Goal: Information Seeking & Learning: Compare options

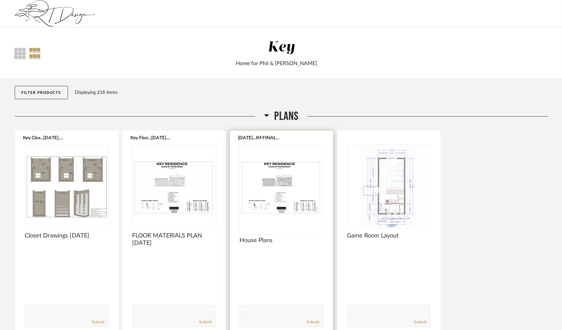
click at [272, 190] on img "0" at bounding box center [281, 186] width 83 height 83
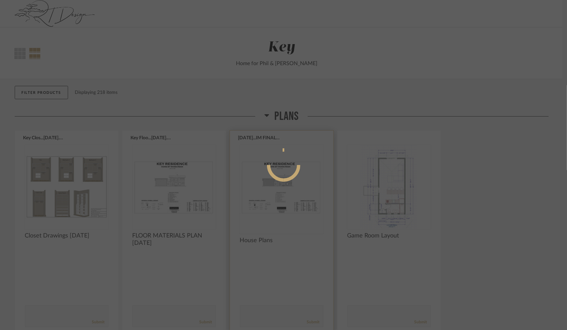
click at [272, 190] on div at bounding box center [283, 165] width 567 height 330
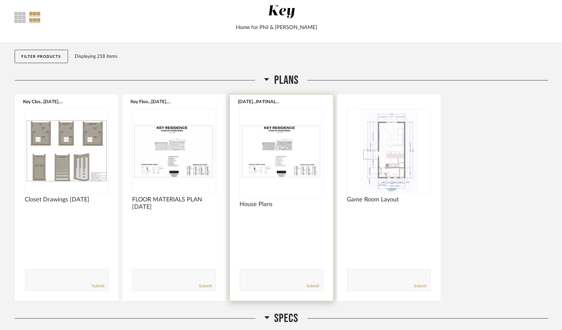
scroll to position [33, 0]
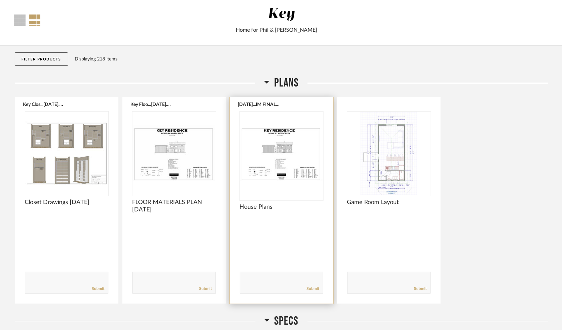
click at [278, 161] on img "0" at bounding box center [281, 152] width 83 height 83
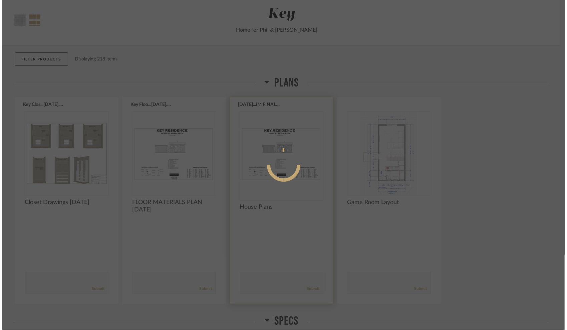
scroll to position [0, 0]
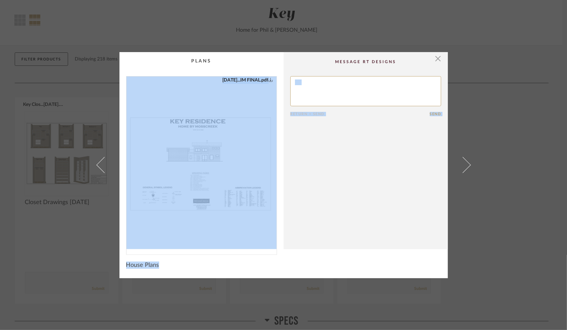
click at [320, 166] on cpp-summary-comments "Return = Send Send" at bounding box center [365, 150] width 164 height 197
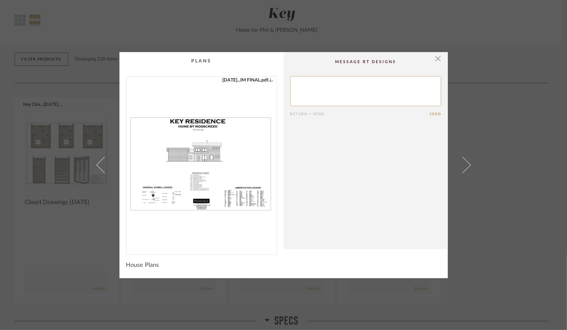
click at [223, 170] on img "0" at bounding box center [201, 162] width 150 height 172
click at [436, 56] on span "button" at bounding box center [437, 58] width 13 height 13
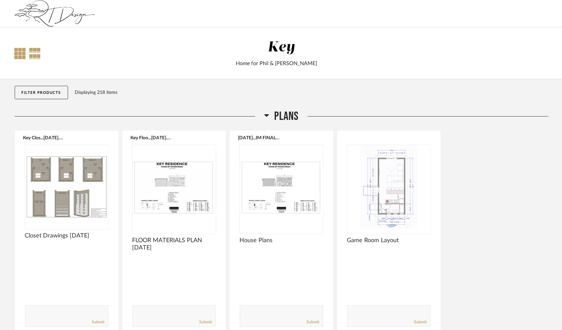
click at [19, 49] on div at bounding box center [20, 53] width 11 height 11
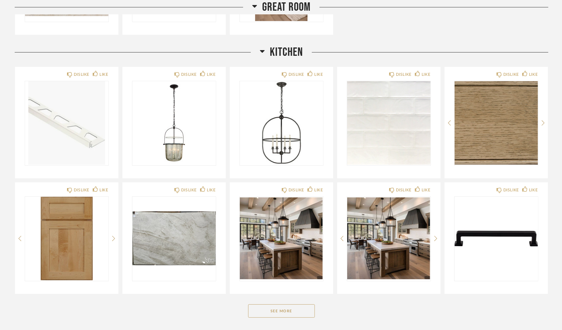
scroll to position [1501, 0]
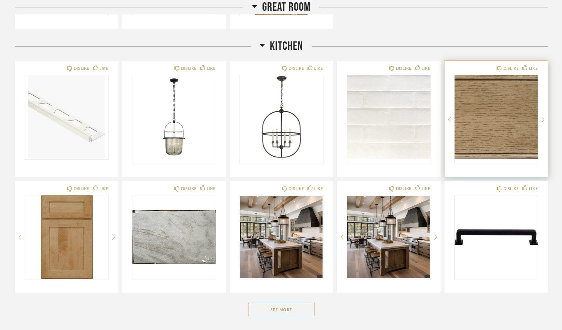
click at [487, 115] on img "0" at bounding box center [496, 116] width 83 height 83
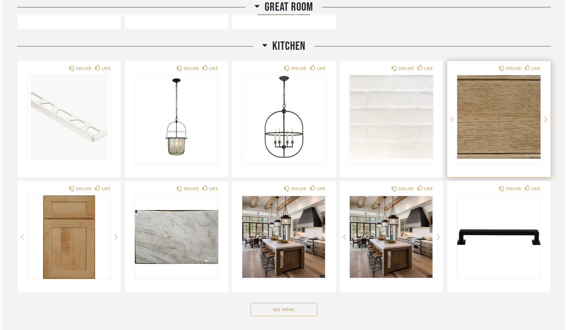
scroll to position [0, 0]
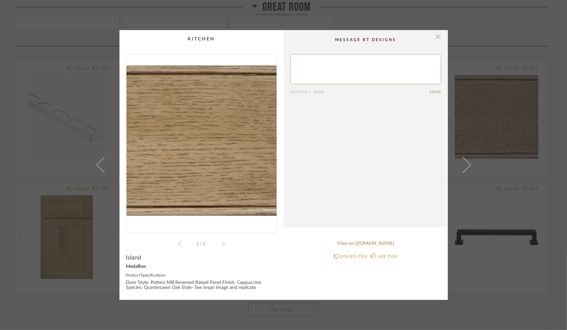
click at [435, 35] on span "button" at bounding box center [437, 36] width 13 height 13
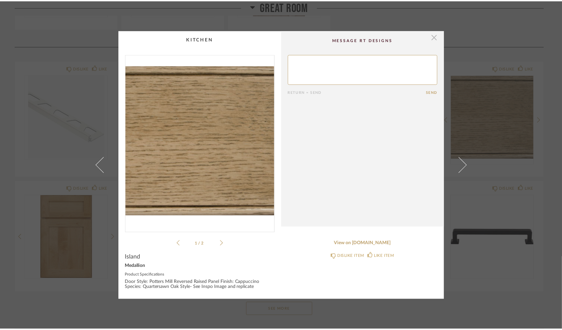
scroll to position [1501, 0]
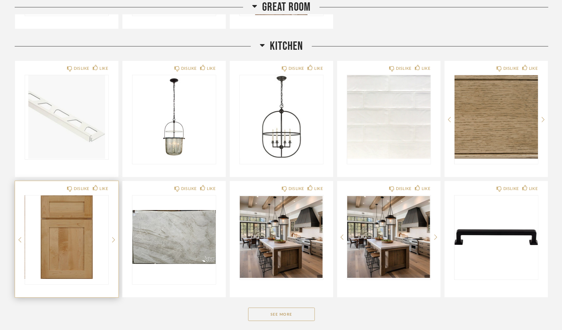
click at [64, 239] on img "0" at bounding box center [66, 236] width 83 height 83
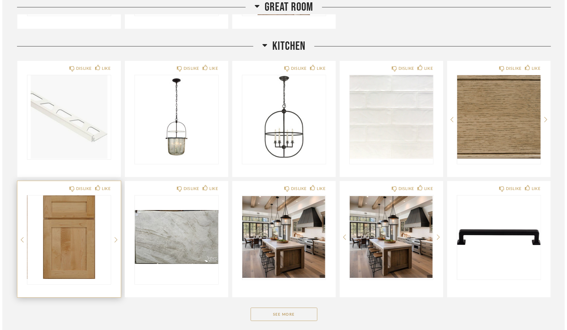
scroll to position [0, 0]
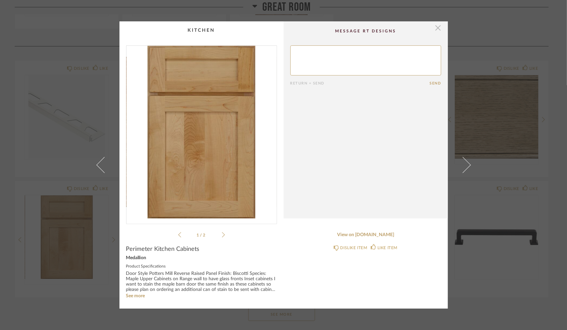
click at [434, 26] on span "button" at bounding box center [437, 27] width 13 height 13
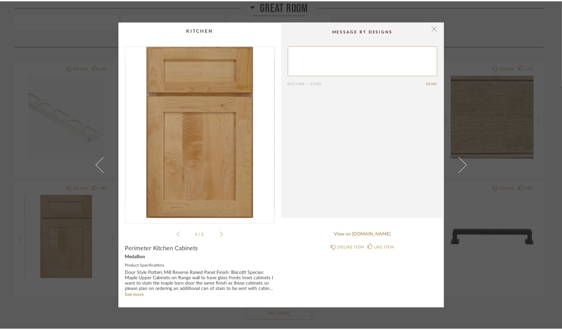
scroll to position [1501, 0]
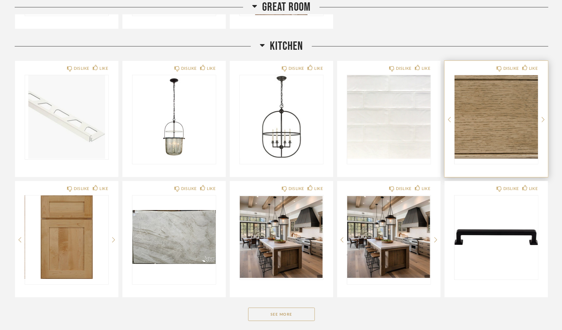
click at [491, 111] on img "0" at bounding box center [496, 116] width 83 height 83
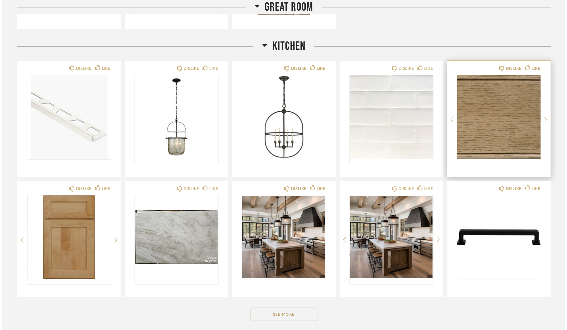
scroll to position [0, 0]
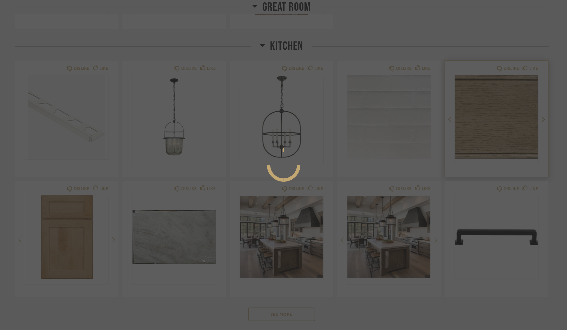
click at [491, 111] on div at bounding box center [283, 165] width 567 height 330
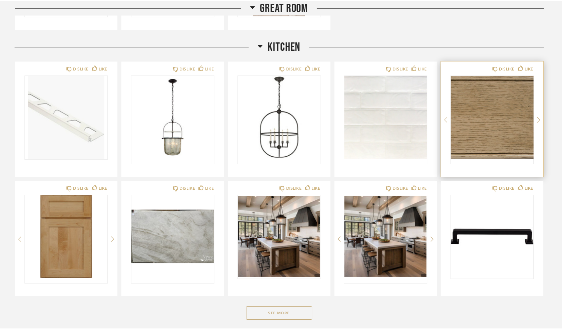
scroll to position [1501, 0]
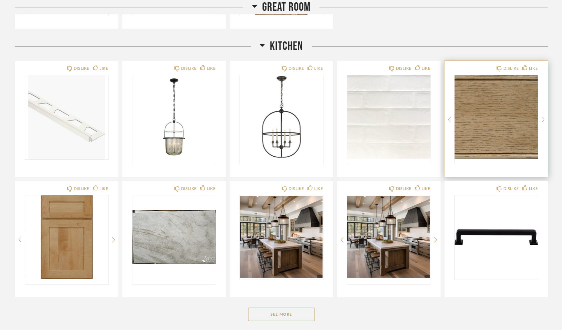
click at [492, 115] on img "0" at bounding box center [496, 116] width 83 height 83
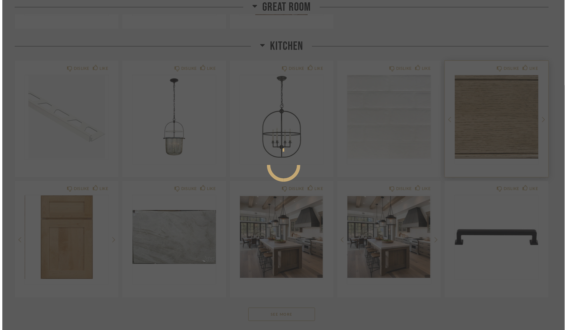
scroll to position [0, 0]
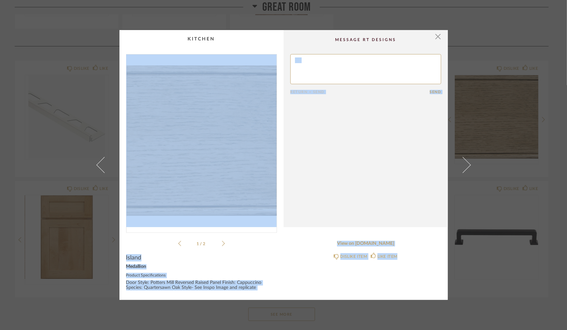
click at [272, 261] on product-name "Island" at bounding box center [201, 259] width 151 height 10
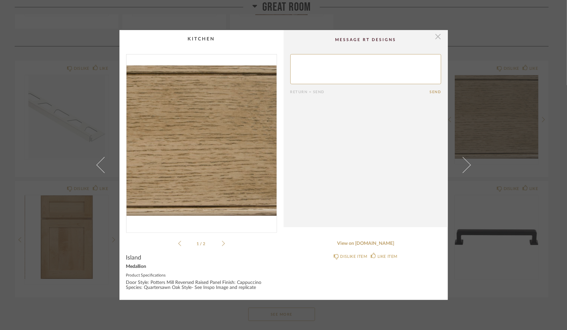
click at [434, 34] on span "button" at bounding box center [437, 36] width 13 height 13
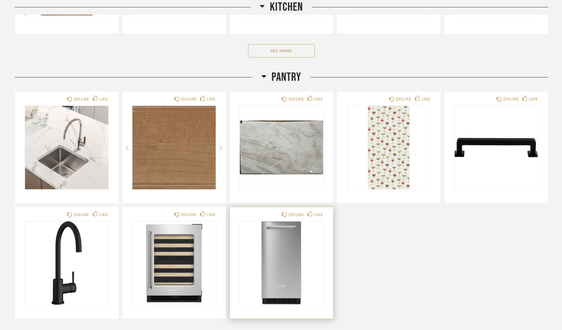
scroll to position [1768, 0]
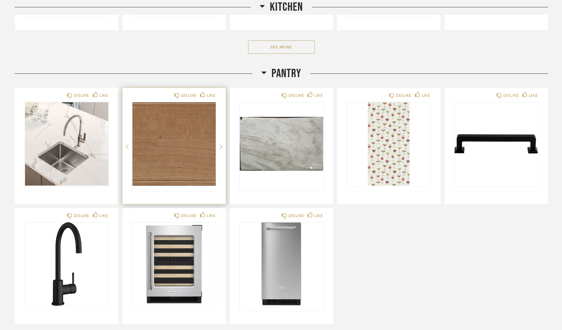
click at [162, 133] on img "0" at bounding box center [173, 143] width 83 height 83
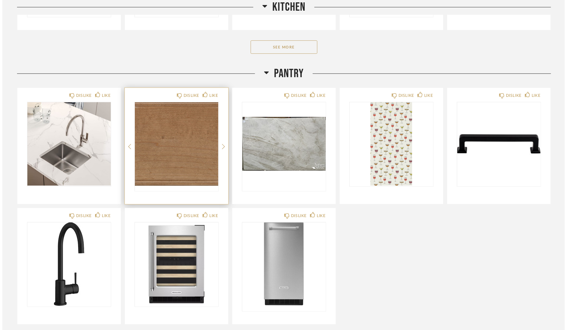
scroll to position [0, 0]
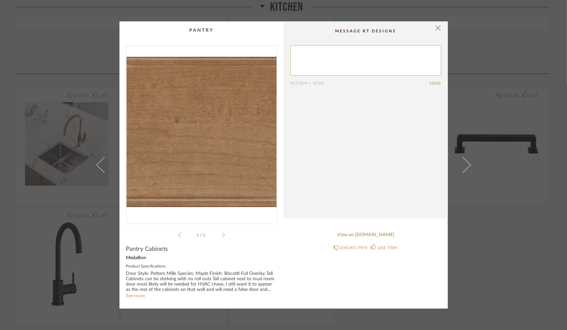
click at [137, 297] on link "See more" at bounding box center [135, 295] width 19 height 5
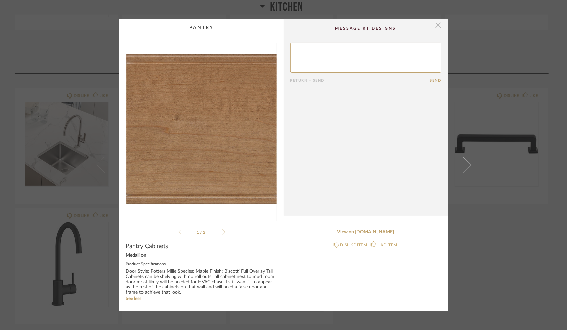
click at [436, 21] on span "button" at bounding box center [437, 25] width 13 height 13
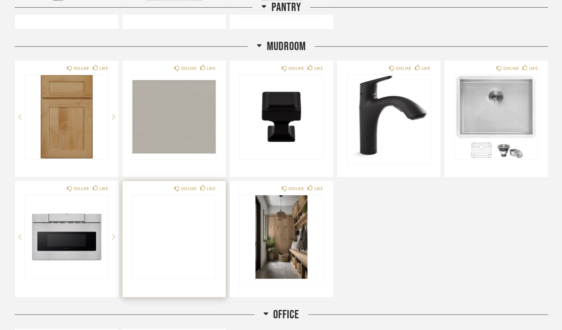
scroll to position [2068, 0]
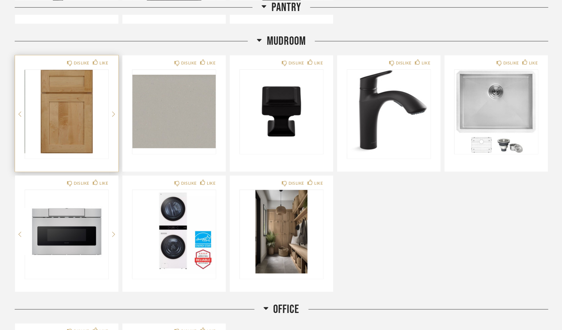
click at [65, 113] on img "0" at bounding box center [66, 111] width 83 height 83
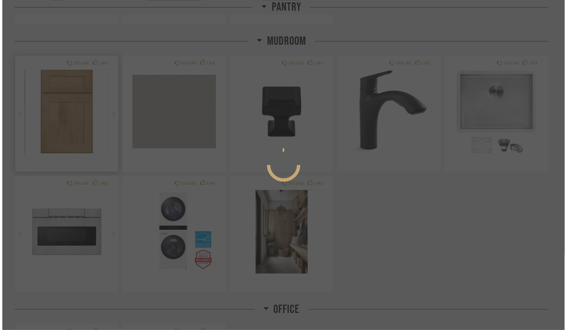
scroll to position [0, 0]
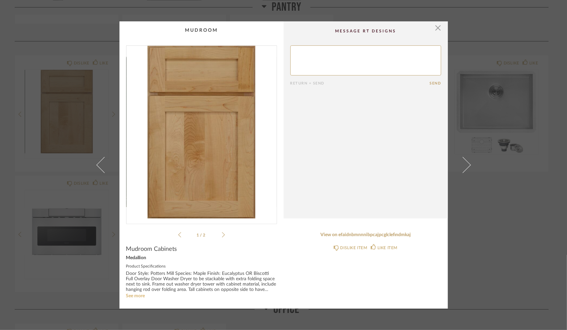
click at [134, 294] on link "See more" at bounding box center [135, 295] width 19 height 5
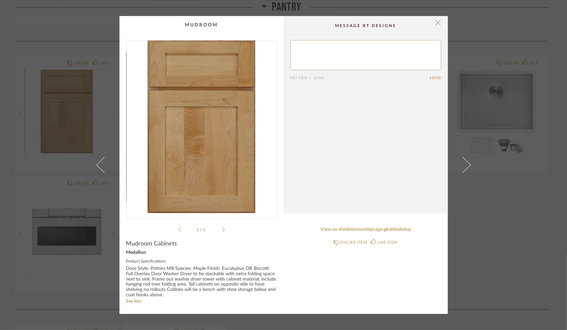
click at [435, 20] on span "button" at bounding box center [437, 22] width 13 height 13
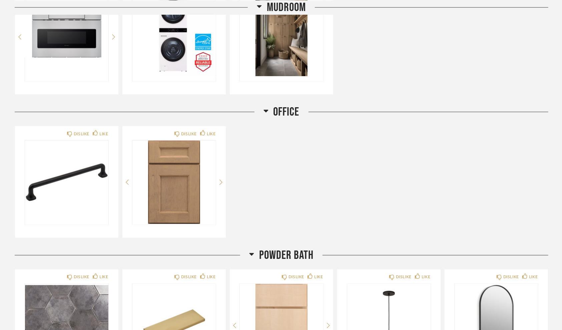
scroll to position [2268, 0]
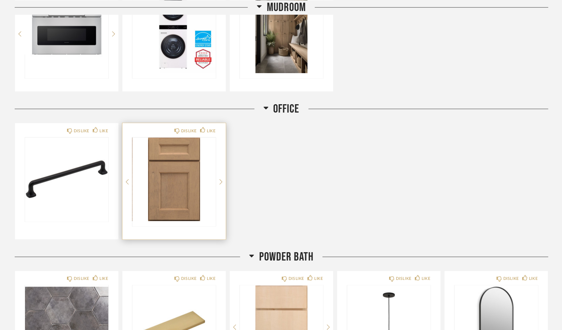
click at [169, 187] on img "0" at bounding box center [173, 178] width 83 height 83
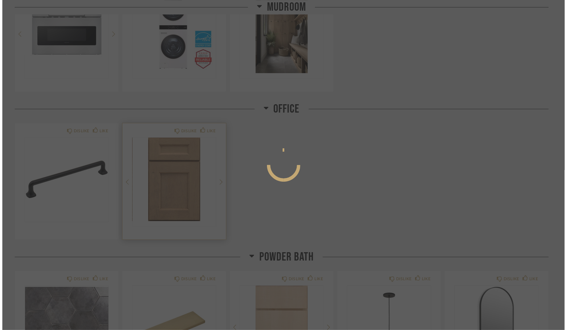
scroll to position [0, 0]
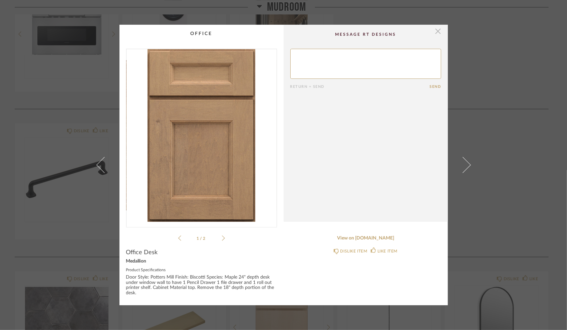
click at [437, 29] on span "button" at bounding box center [437, 31] width 13 height 13
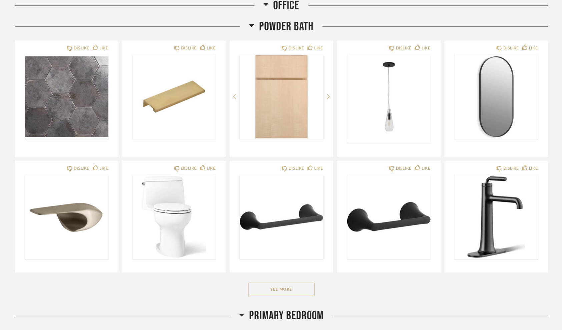
scroll to position [2501, 0]
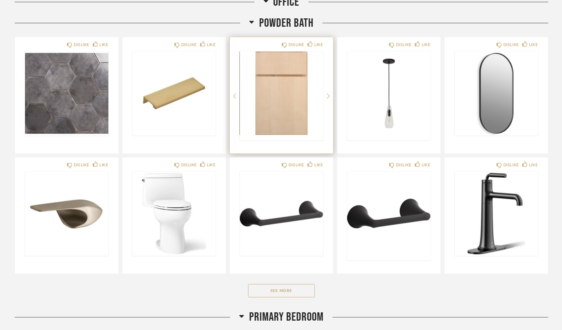
click at [279, 95] on img "0" at bounding box center [281, 93] width 83 height 83
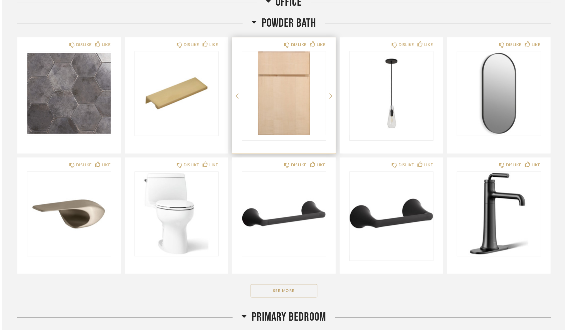
scroll to position [0, 0]
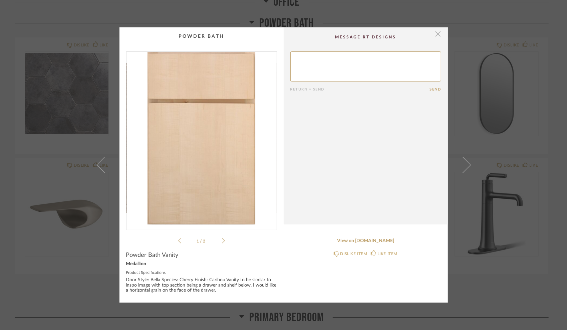
click at [434, 32] on span "button" at bounding box center [437, 33] width 13 height 13
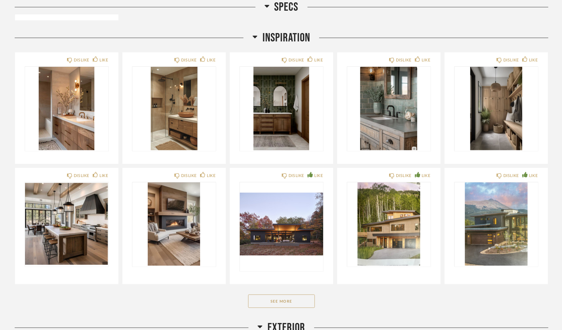
scroll to position [367, 0]
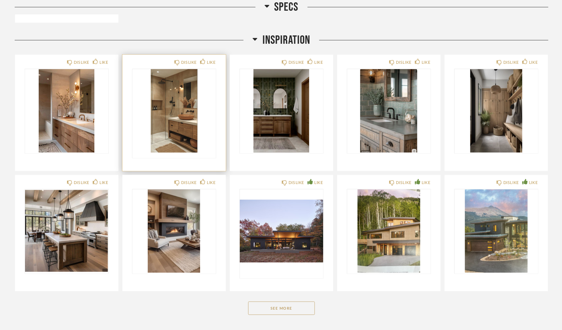
click at [182, 121] on img "0" at bounding box center [173, 110] width 83 height 83
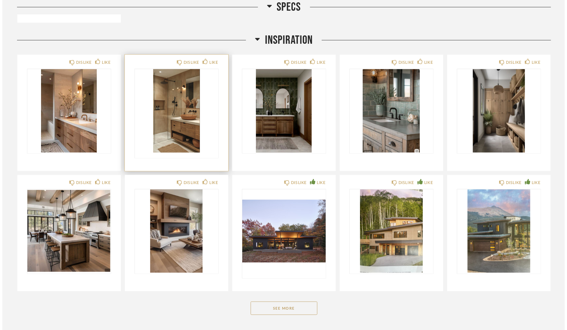
scroll to position [0, 0]
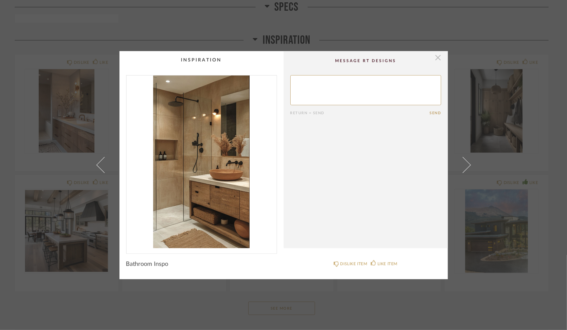
click at [435, 56] on span "button" at bounding box center [437, 57] width 13 height 13
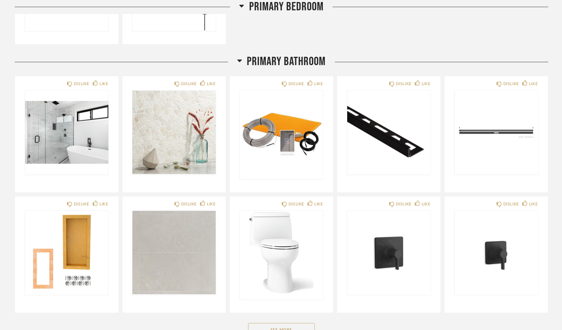
scroll to position [2935, 0]
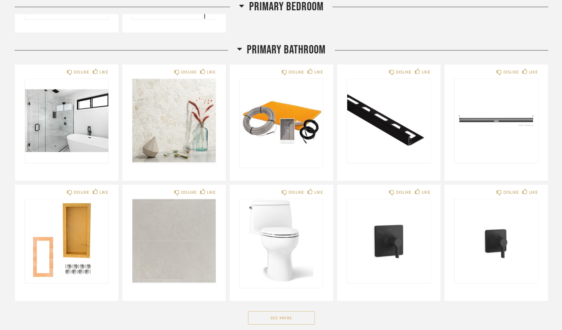
click at [275, 311] on button "See More" at bounding box center [281, 317] width 67 height 13
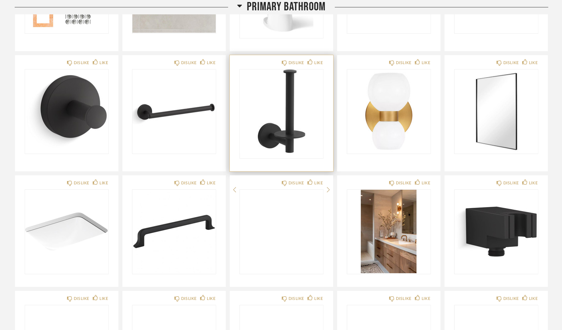
scroll to position [3202, 0]
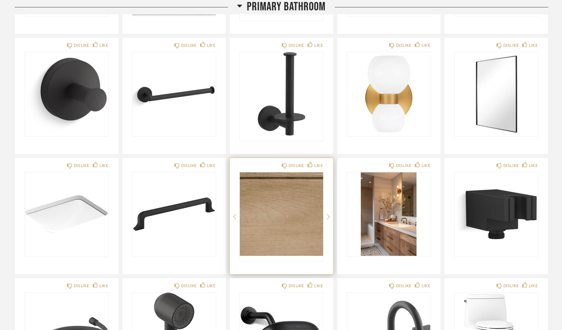
click at [281, 211] on img "0" at bounding box center [281, 213] width 83 height 83
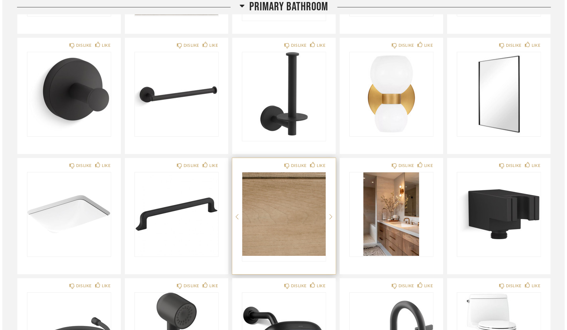
scroll to position [0, 0]
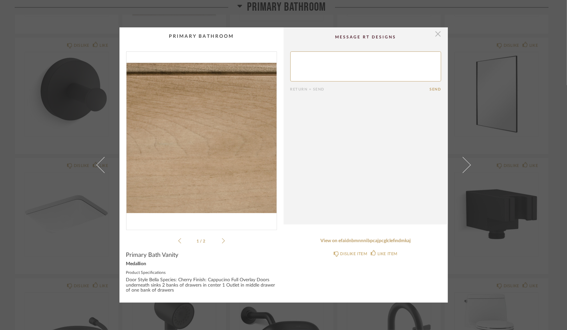
click at [436, 31] on span "button" at bounding box center [437, 33] width 13 height 13
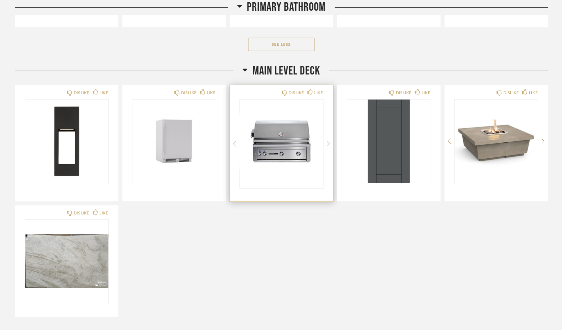
scroll to position [3569, 0]
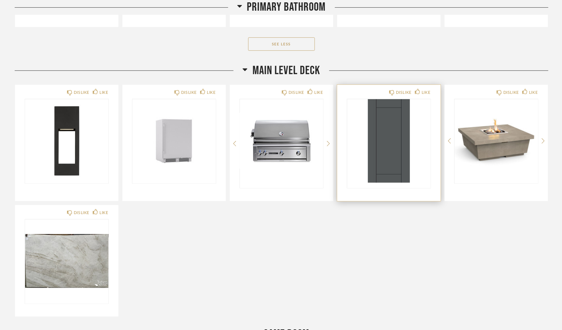
click at [394, 136] on img "0" at bounding box center [388, 140] width 83 height 83
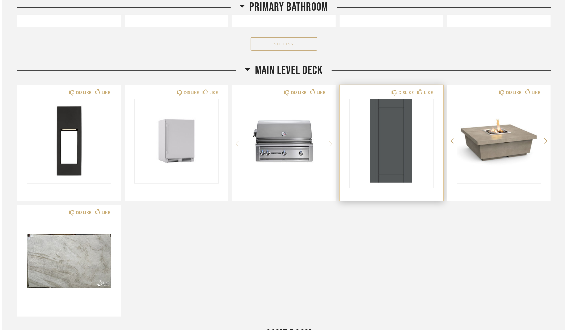
scroll to position [0, 0]
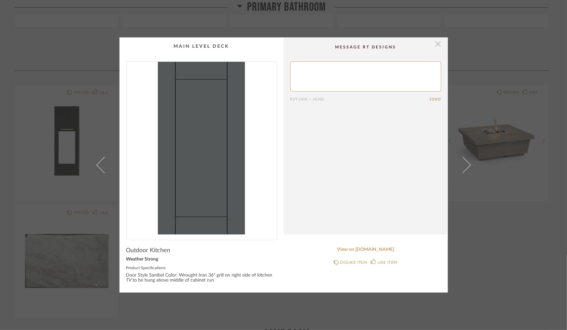
click at [435, 41] on span "button" at bounding box center [437, 43] width 13 height 13
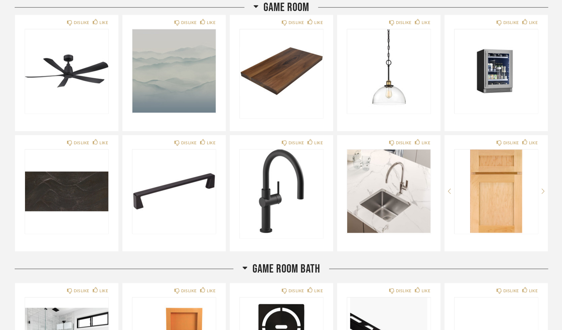
scroll to position [3902, 0]
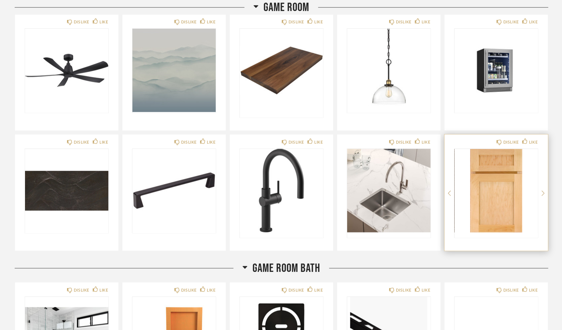
click at [496, 181] on img "0" at bounding box center [496, 190] width 83 height 83
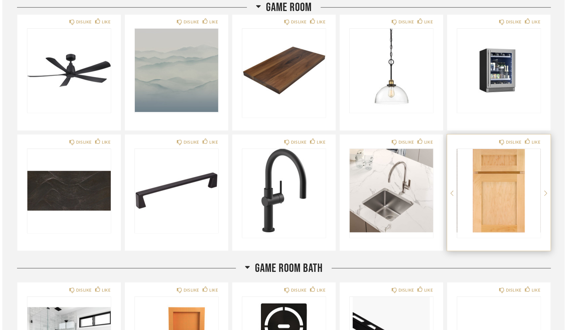
scroll to position [0, 0]
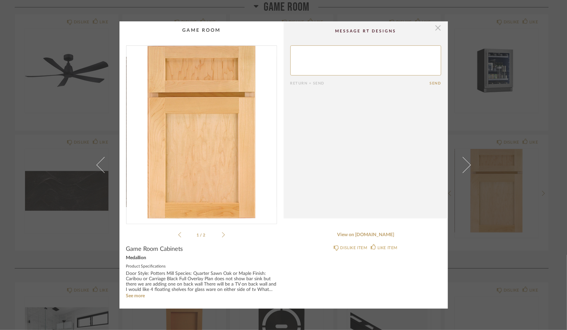
click at [436, 25] on span "button" at bounding box center [437, 27] width 13 height 13
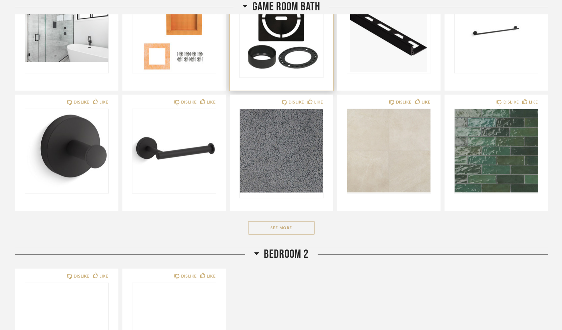
scroll to position [4236, 0]
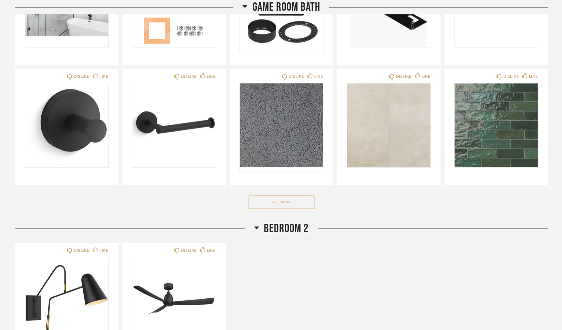
click at [285, 195] on button "See More" at bounding box center [281, 201] width 67 height 13
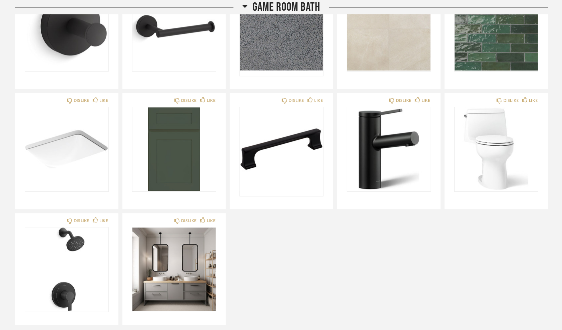
scroll to position [4336, 0]
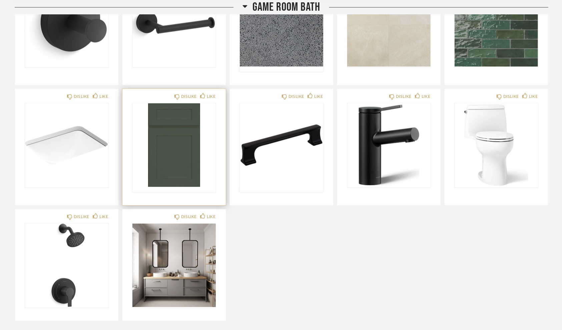
click at [177, 139] on img "0" at bounding box center [173, 144] width 83 height 83
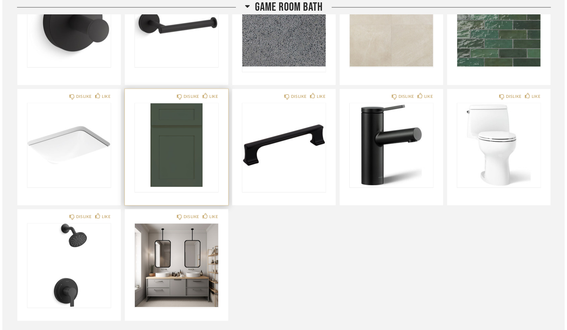
scroll to position [0, 0]
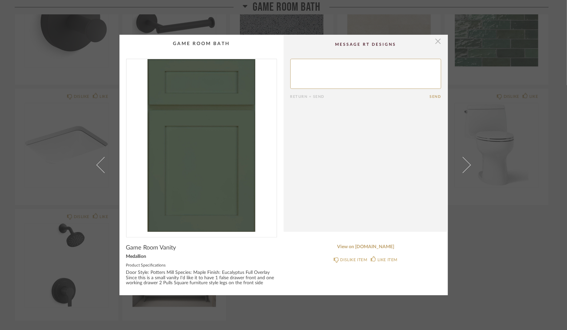
click at [436, 39] on span "button" at bounding box center [437, 41] width 13 height 13
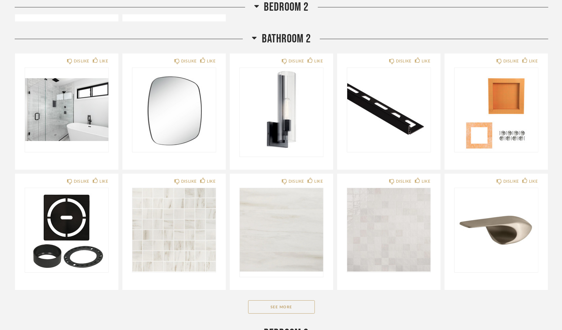
scroll to position [4836, 0]
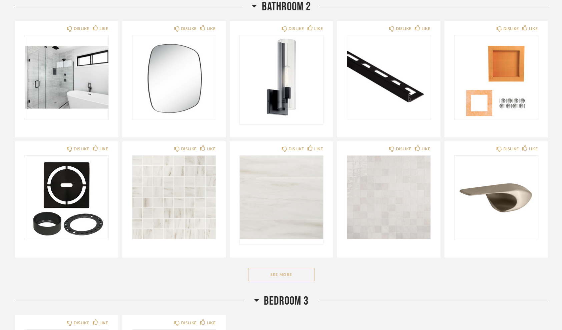
click at [276, 267] on button "See More" at bounding box center [281, 273] width 67 height 13
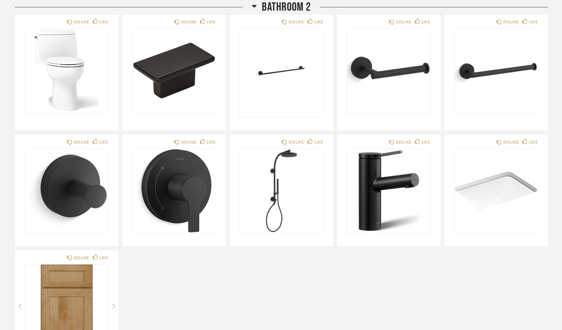
scroll to position [5103, 0]
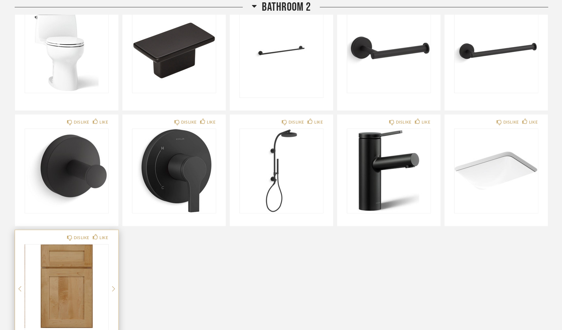
click at [64, 280] on img "0" at bounding box center [66, 285] width 83 height 83
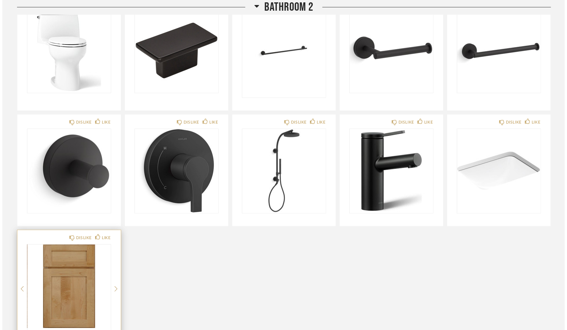
scroll to position [0, 0]
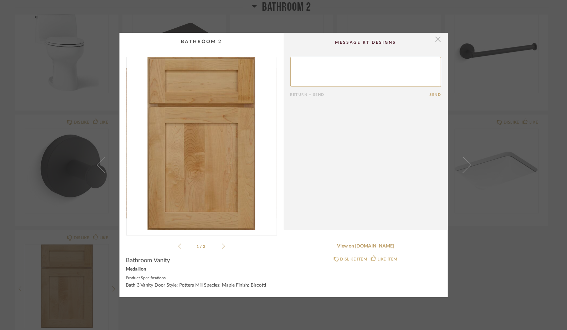
click at [437, 39] on span "button" at bounding box center [437, 39] width 13 height 13
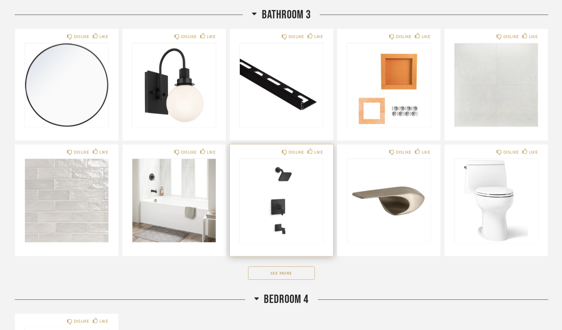
scroll to position [5637, 0]
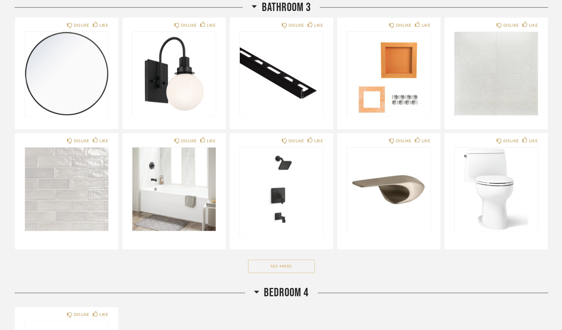
click at [273, 259] on button "See More" at bounding box center [281, 265] width 67 height 13
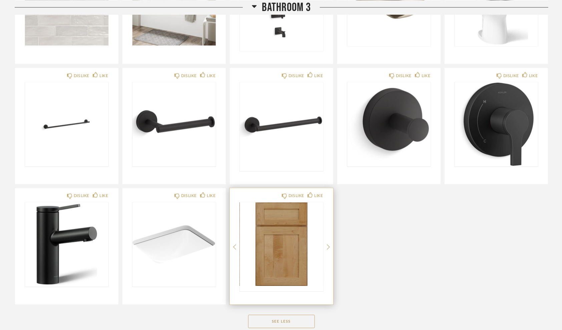
scroll to position [5837, 0]
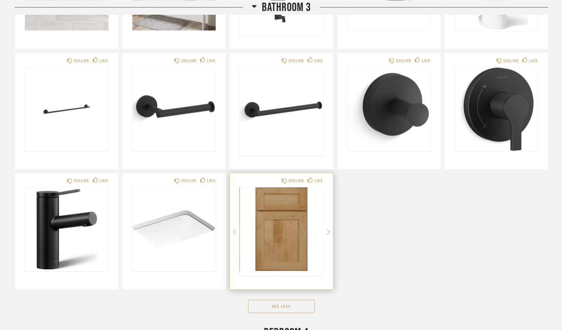
click at [276, 223] on img "0" at bounding box center [281, 228] width 83 height 83
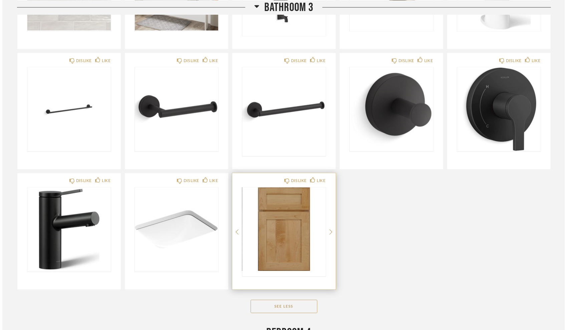
scroll to position [0, 0]
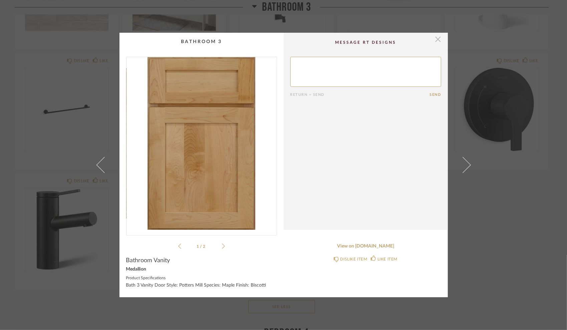
click at [434, 37] on span "button" at bounding box center [437, 39] width 13 height 13
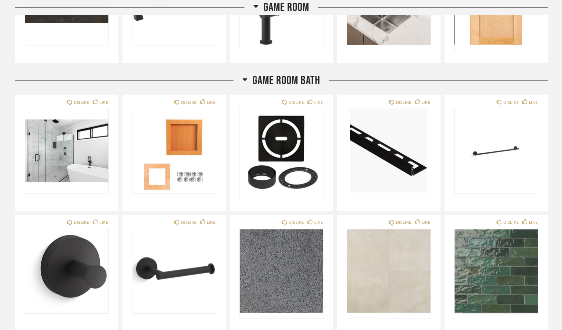
scroll to position [3966, 0]
